Goal: Transaction & Acquisition: Purchase product/service

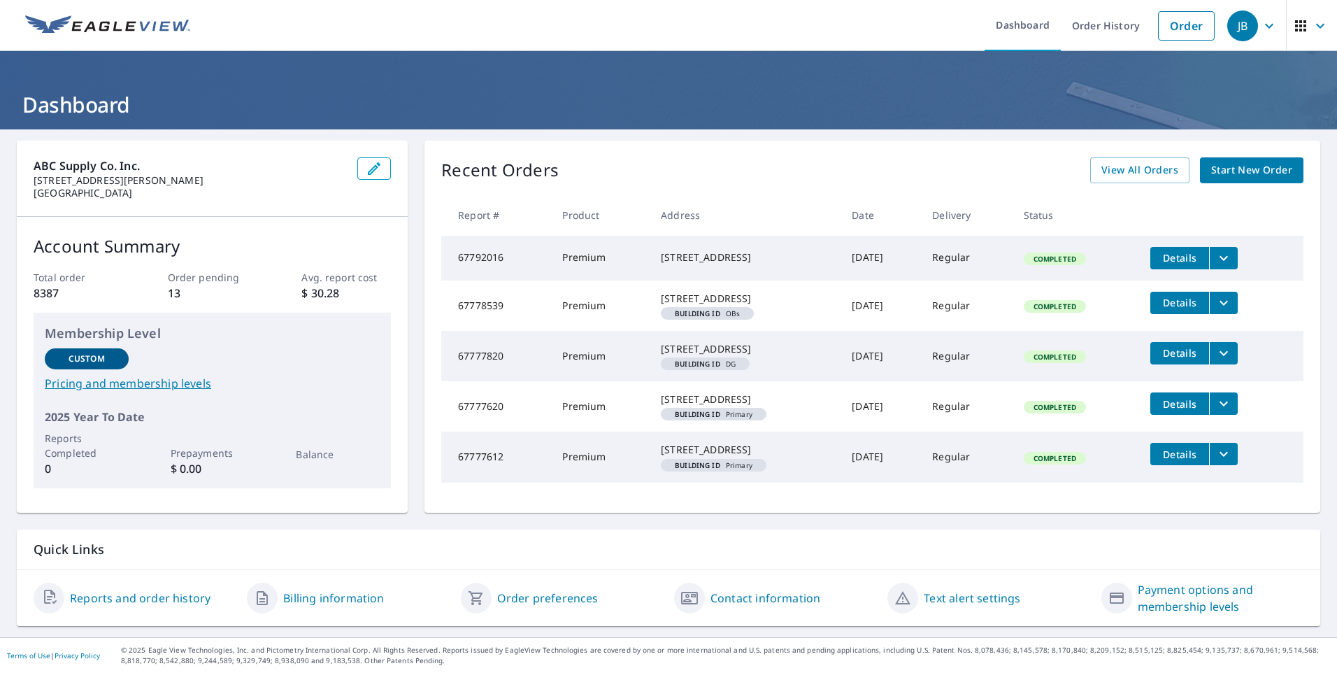
click at [1250, 168] on span "Start New Order" at bounding box center [1251, 170] width 81 height 17
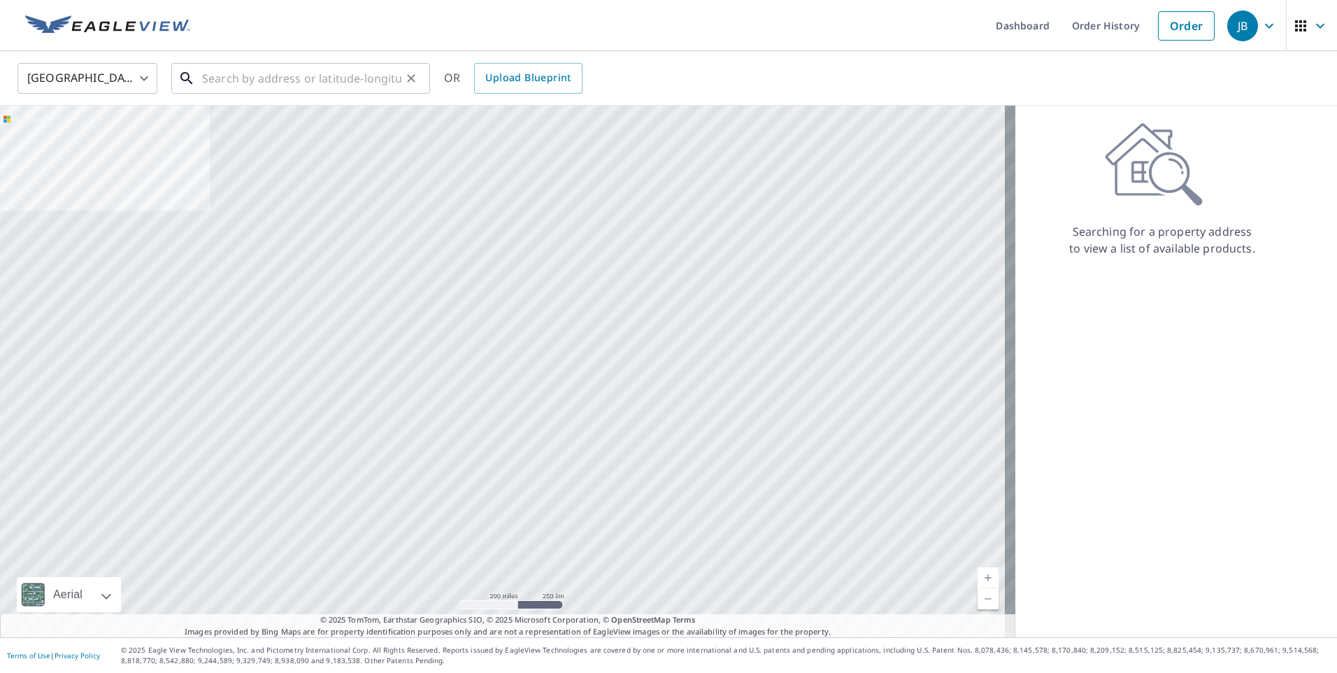
click at [342, 84] on input "text" at bounding box center [301, 78] width 199 height 39
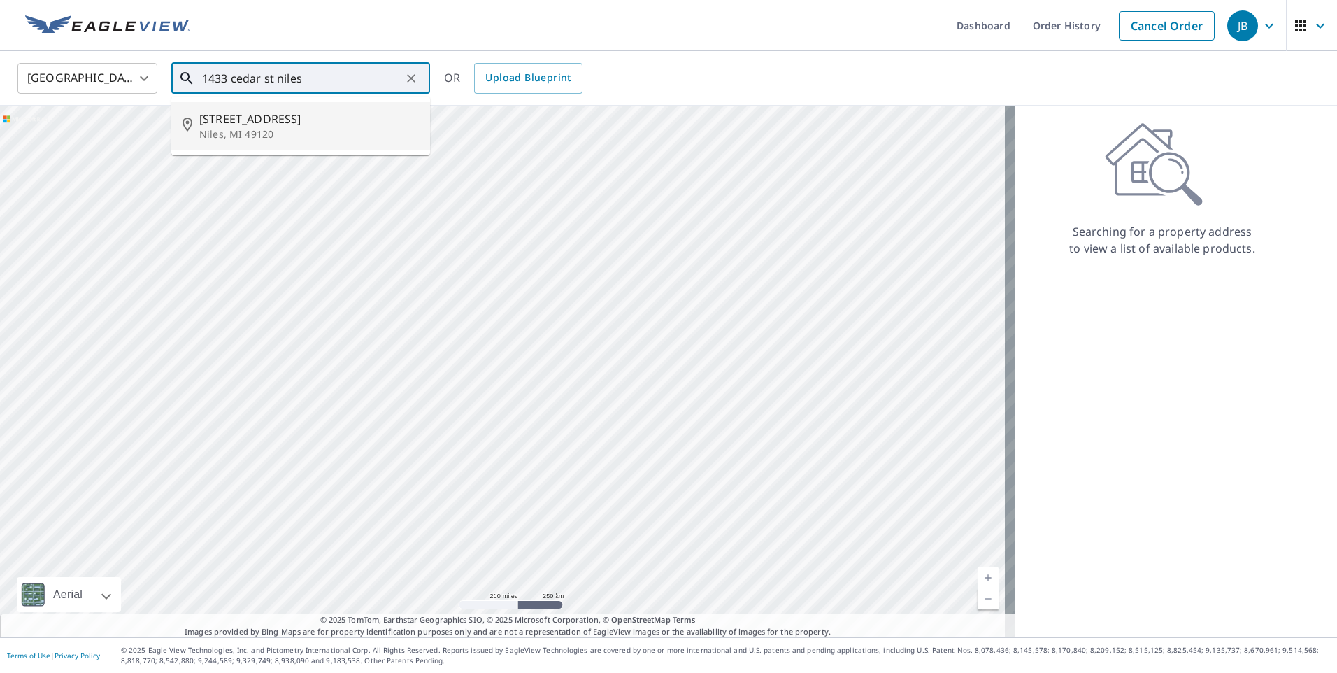
click at [335, 120] on span "[STREET_ADDRESS]" at bounding box center [309, 118] width 220 height 17
type input "[STREET_ADDRESS]"
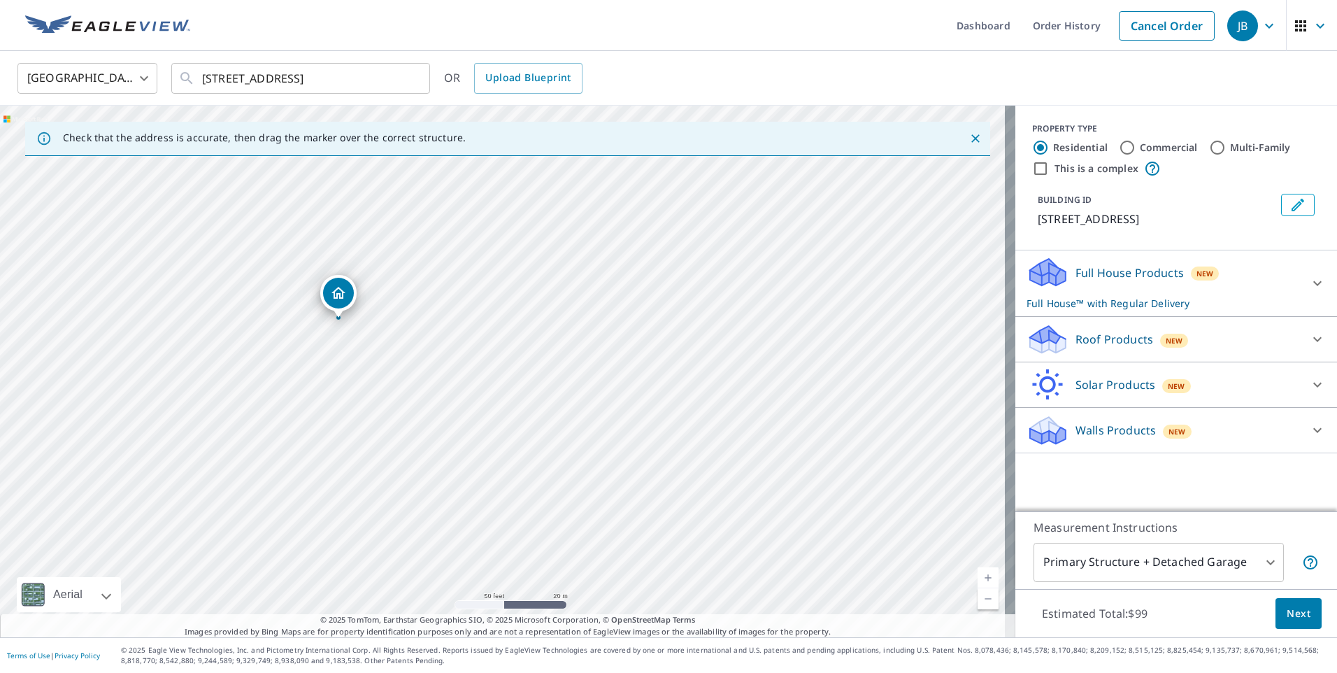
drag, startPoint x: 318, startPoint y: 347, endPoint x: 392, endPoint y: 366, distance: 76.3
click at [392, 366] on div "[STREET_ADDRESS]" at bounding box center [507, 371] width 1015 height 531
drag, startPoint x: 394, startPoint y: 354, endPoint x: 517, endPoint y: 367, distance: 123.8
click at [517, 367] on div "[STREET_ADDRESS]" at bounding box center [507, 371] width 1015 height 531
drag, startPoint x: 531, startPoint y: 425, endPoint x: 538, endPoint y: 430, distance: 8.5
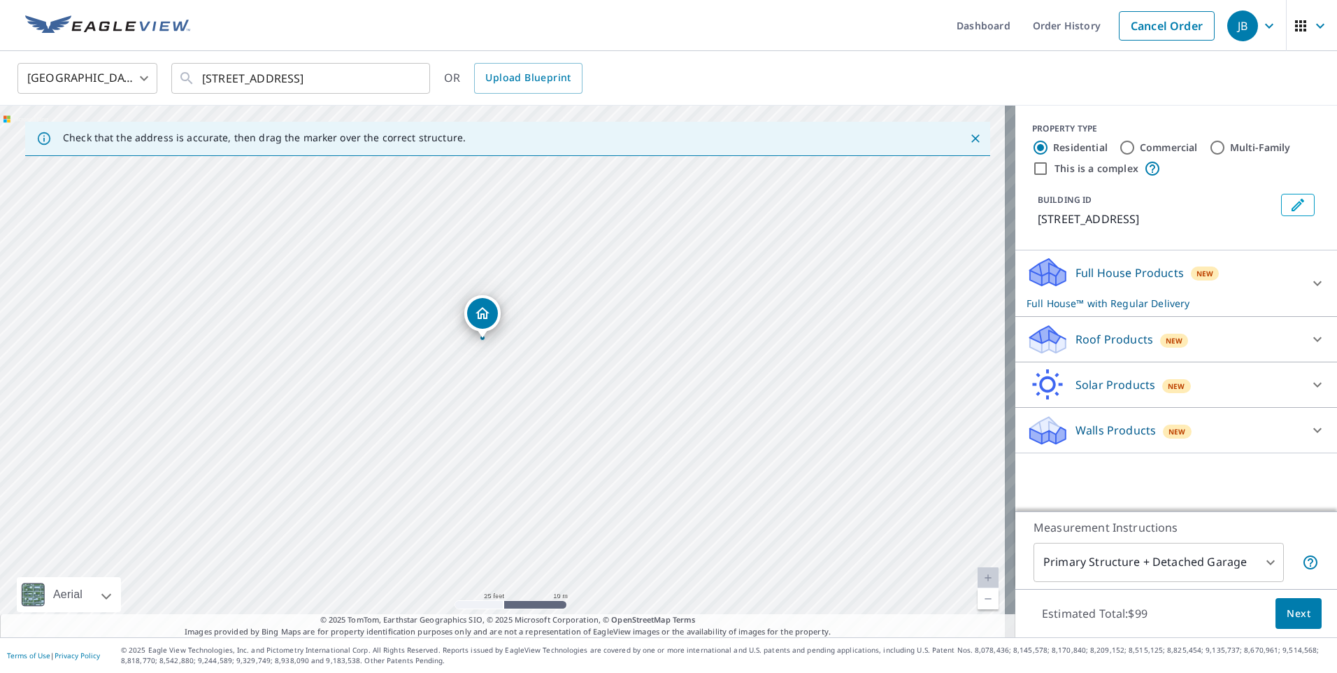
click at [538, 430] on div "[STREET_ADDRESS]" at bounding box center [507, 371] width 1015 height 531
drag, startPoint x: 641, startPoint y: 408, endPoint x: 667, endPoint y: 386, distance: 33.7
click at [667, 386] on div "[STREET_ADDRESS]" at bounding box center [507, 371] width 1015 height 531
drag, startPoint x: 667, startPoint y: 386, endPoint x: 689, endPoint y: 412, distance: 34.7
click at [689, 412] on div "[STREET_ADDRESS]" at bounding box center [507, 371] width 1015 height 531
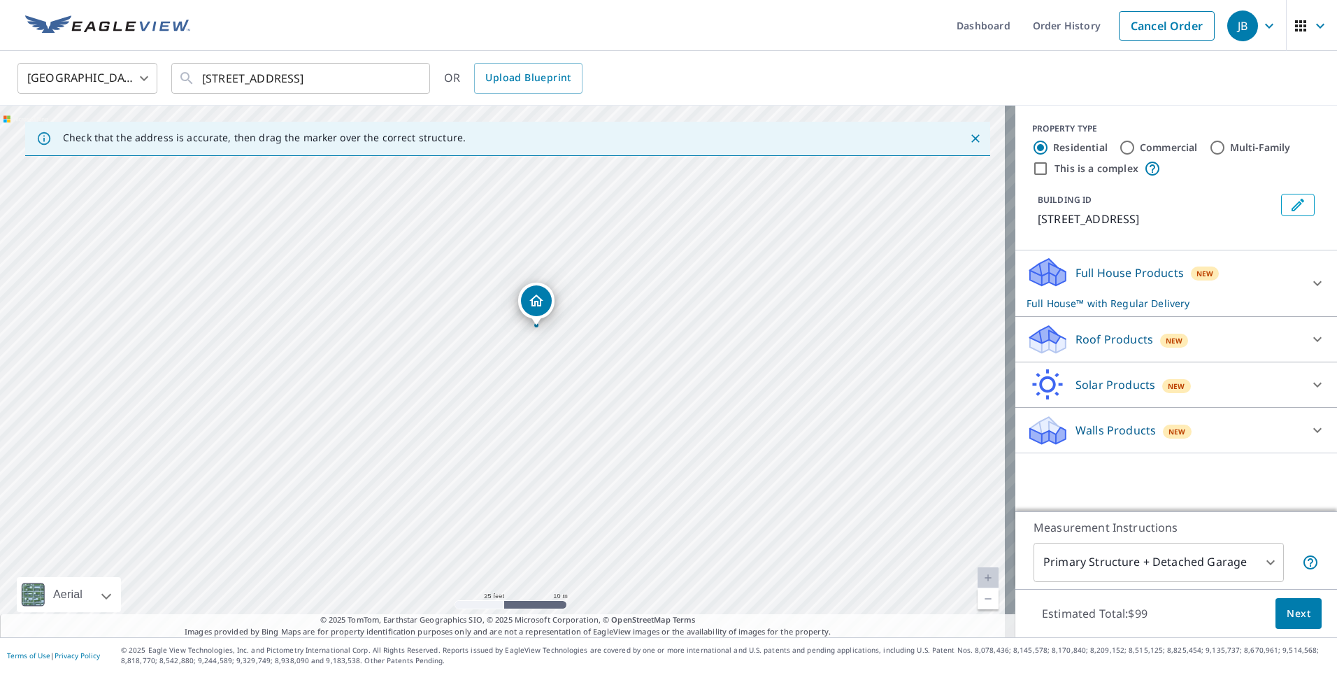
drag, startPoint x: 689, startPoint y: 412, endPoint x: 695, endPoint y: 395, distance: 18.4
click at [695, 395] on div "[STREET_ADDRESS]" at bounding box center [507, 371] width 1015 height 531
drag, startPoint x: 578, startPoint y: 550, endPoint x: 575, endPoint y: 430, distance: 119.6
click at [575, 430] on div "[STREET_ADDRESS]" at bounding box center [507, 371] width 1015 height 531
drag, startPoint x: 583, startPoint y: 270, endPoint x: 604, endPoint y: 382, distance: 113.8
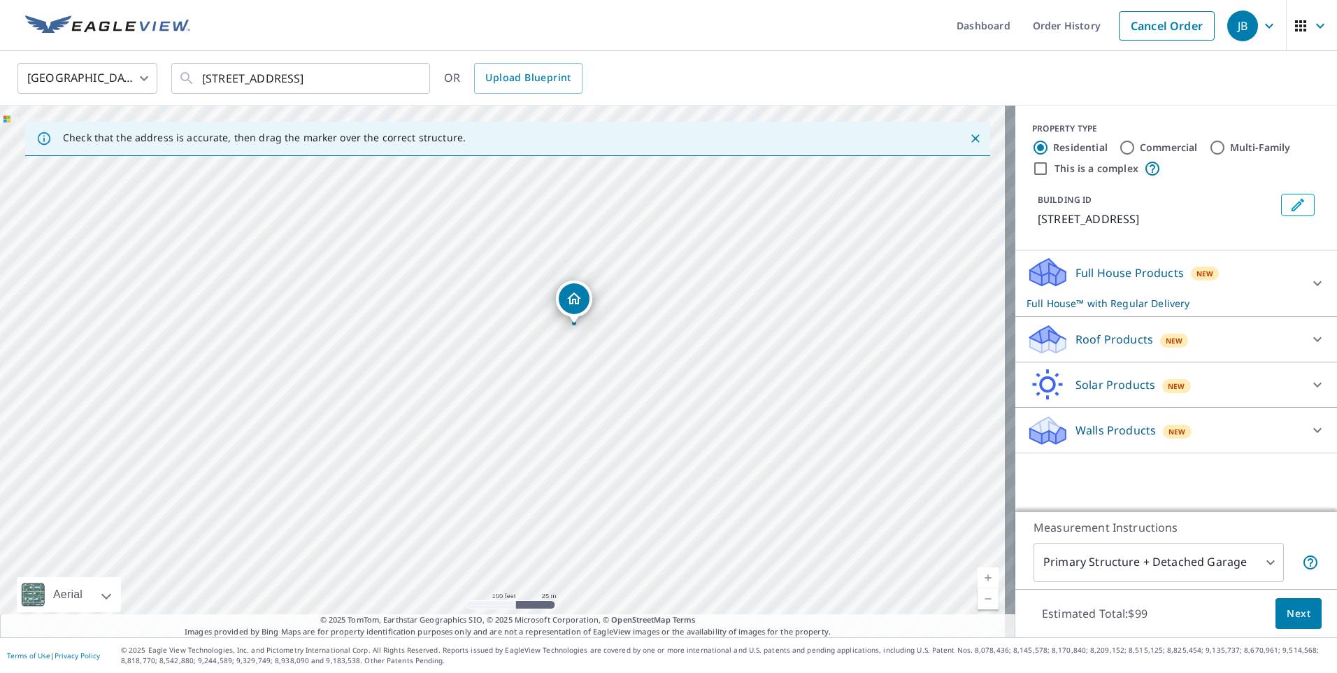
click at [604, 382] on div "[STREET_ADDRESS]" at bounding box center [507, 371] width 1015 height 531
drag, startPoint x: 617, startPoint y: 279, endPoint x: 594, endPoint y: 315, distance: 43.4
click at [594, 315] on div "[STREET_ADDRESS]" at bounding box center [507, 371] width 1015 height 531
drag, startPoint x: 592, startPoint y: 327, endPoint x: 602, endPoint y: 371, distance: 44.4
click at [602, 371] on div "[STREET_ADDRESS]" at bounding box center [507, 371] width 1015 height 531
